Goal: Task Accomplishment & Management: Complete application form

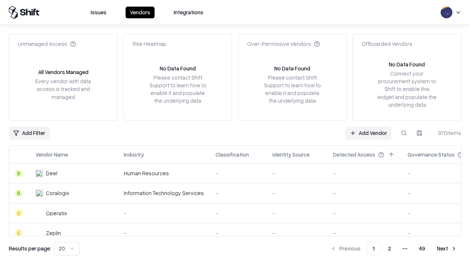
click at [368, 133] on link "Add Vendor" at bounding box center [368, 133] width 46 height 13
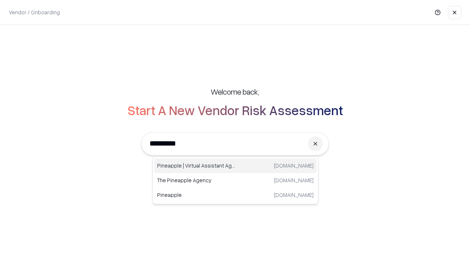
click at [235, 166] on div "Pineapple | Virtual Assistant Agency trypineapple.com" at bounding box center [235, 165] width 162 height 15
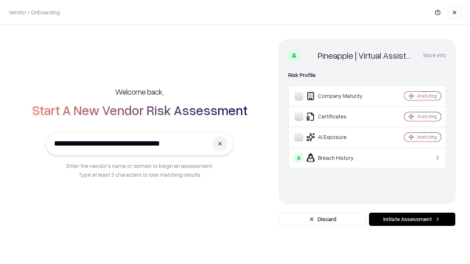
type input "**********"
click at [412, 219] on button "Initiate Assessment" at bounding box center [412, 219] width 86 height 13
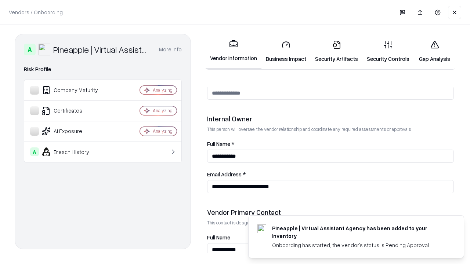
scroll to position [380, 0]
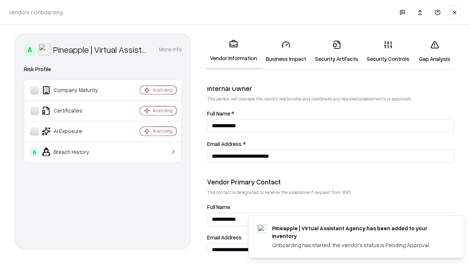
click at [336, 51] on link "Security Artifacts" at bounding box center [336, 51] width 52 height 34
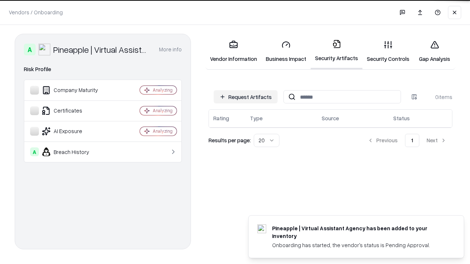
click at [245, 96] on button "Request Artifacts" at bounding box center [245, 96] width 64 height 13
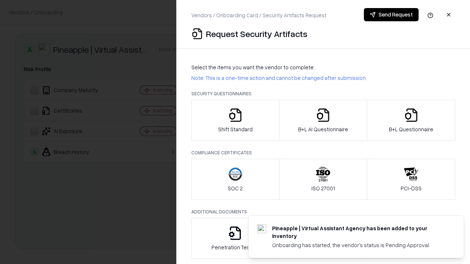
click at [410, 120] on icon "button" at bounding box center [410, 115] width 15 height 15
click at [322, 120] on icon "button" at bounding box center [322, 115] width 15 height 15
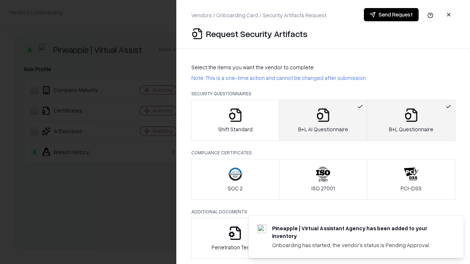
click at [391, 15] on button "Send Request" at bounding box center [391, 14] width 55 height 13
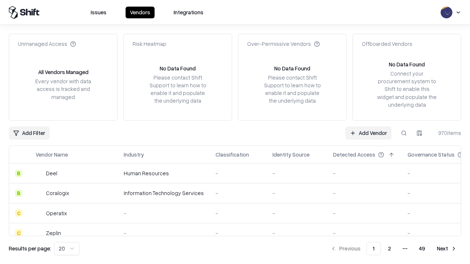
click at [403, 133] on button at bounding box center [403, 133] width 13 height 13
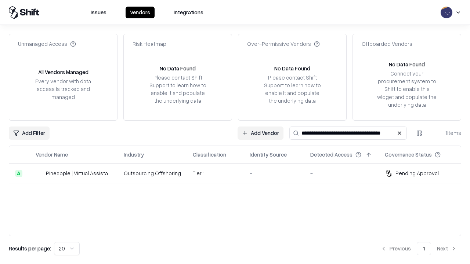
type input "**********"
click at [239, 173] on td "Tier 1" at bounding box center [215, 174] width 57 height 20
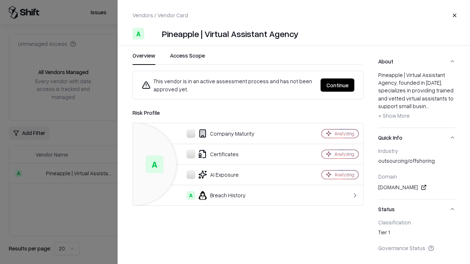
click at [337, 85] on button "Continue" at bounding box center [337, 84] width 34 height 13
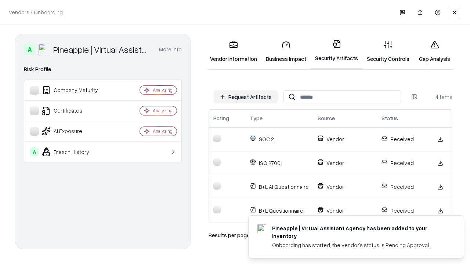
click at [434, 51] on link "Gap Analysis" at bounding box center [433, 51] width 41 height 34
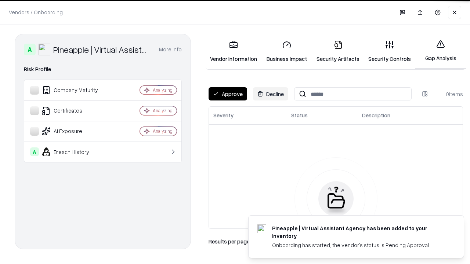
click at [227, 94] on button "Approve" at bounding box center [227, 93] width 39 height 13
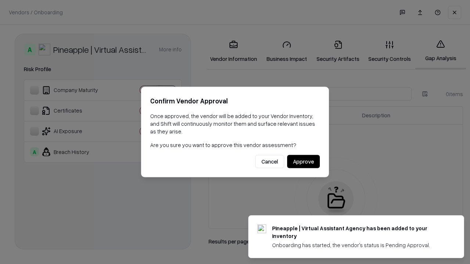
click at [303, 161] on button "Approve" at bounding box center [303, 161] width 33 height 13
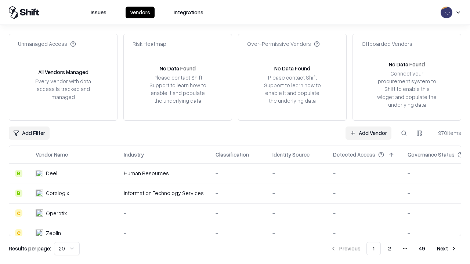
type input "**********"
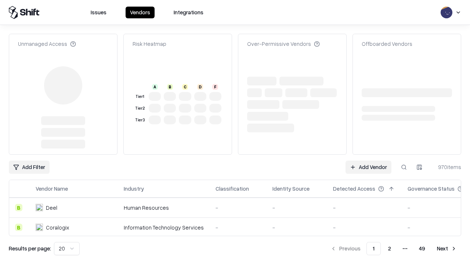
click at [368, 161] on link "Add Vendor" at bounding box center [368, 167] width 46 height 13
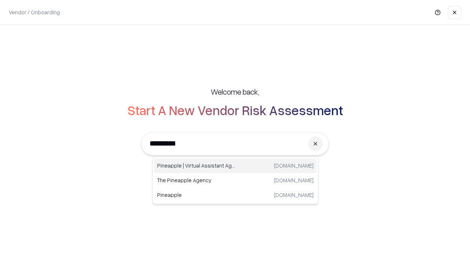
click at [235, 166] on div "Pineapple | Virtual Assistant Agency [DOMAIN_NAME]" at bounding box center [235, 165] width 162 height 15
type input "**********"
